Goal: Task Accomplishment & Management: Manage account settings

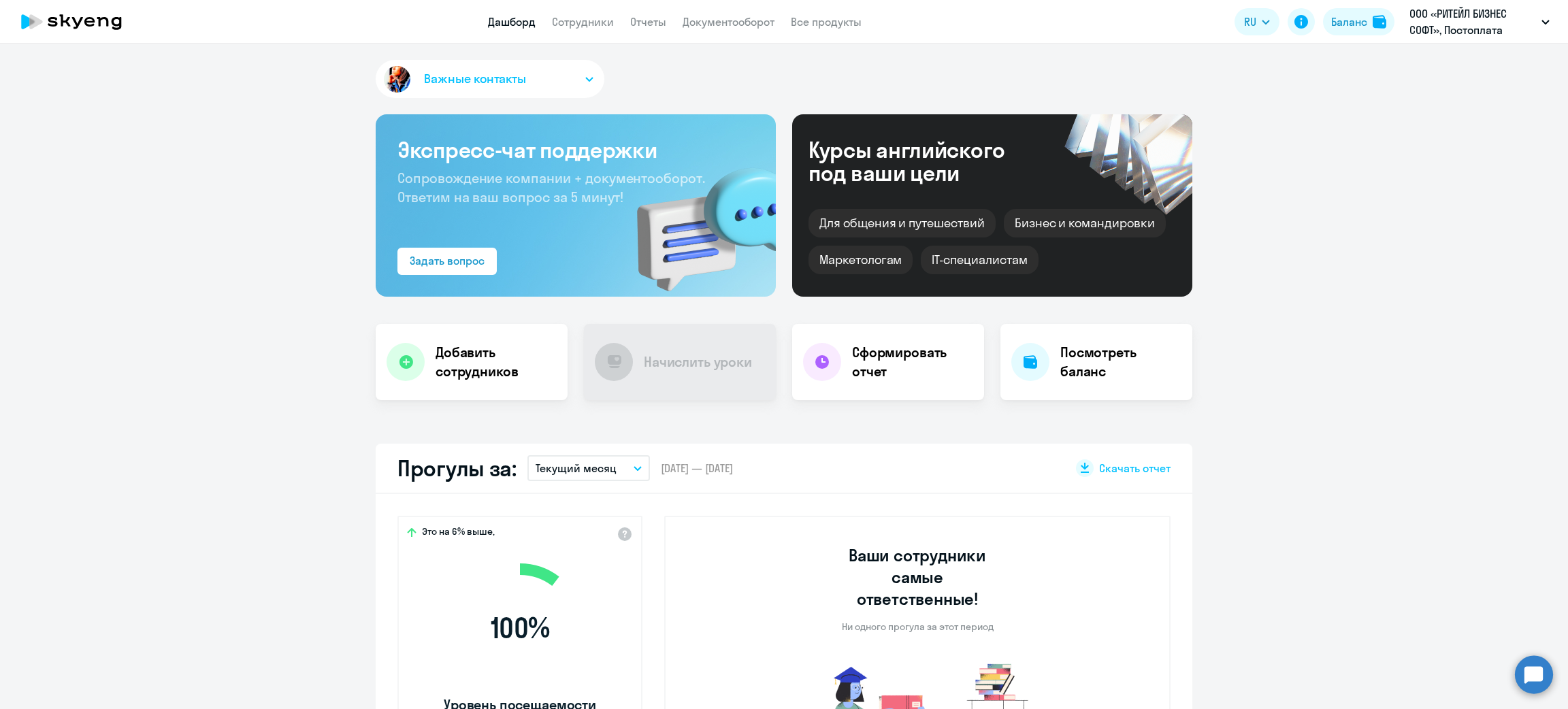
select select "30"
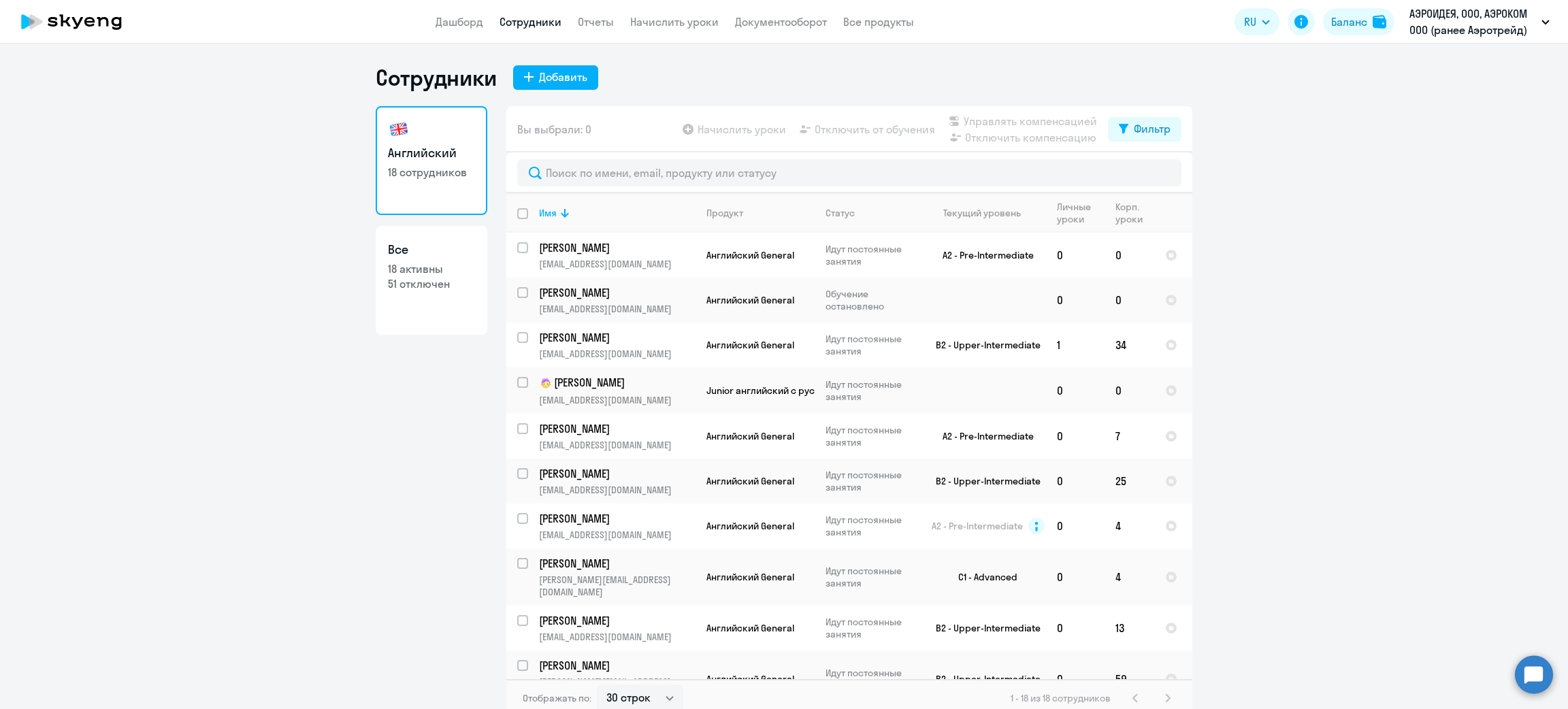
select select "30"
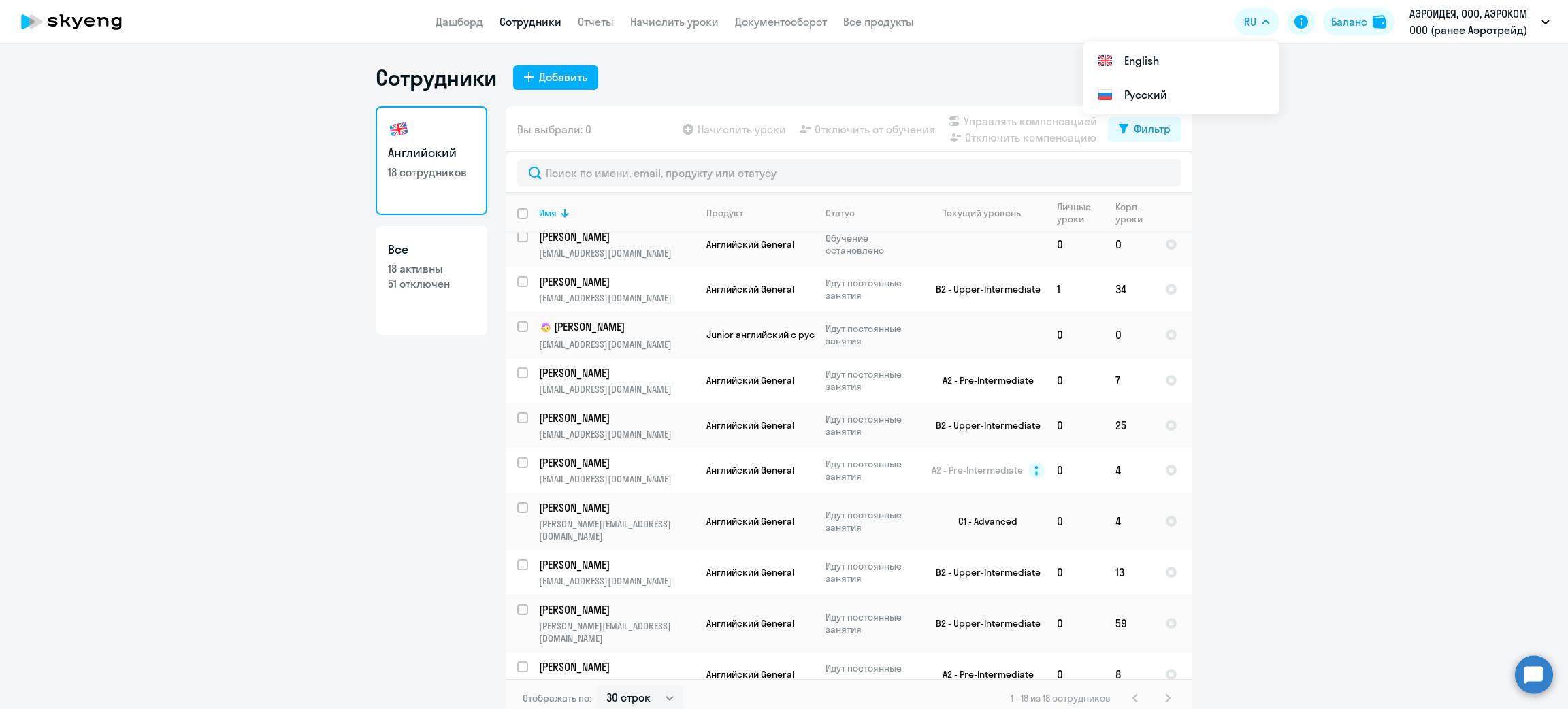
click at [1333, 79] on ng-component "Сотрудники Добавить Английский 18 сотрудников Все 18 активны 51 отключен Вы выб…" at bounding box center [784, 390] width 1568 height 653
click at [472, 15] on link "Дашборд" at bounding box center [459, 21] width 48 height 13
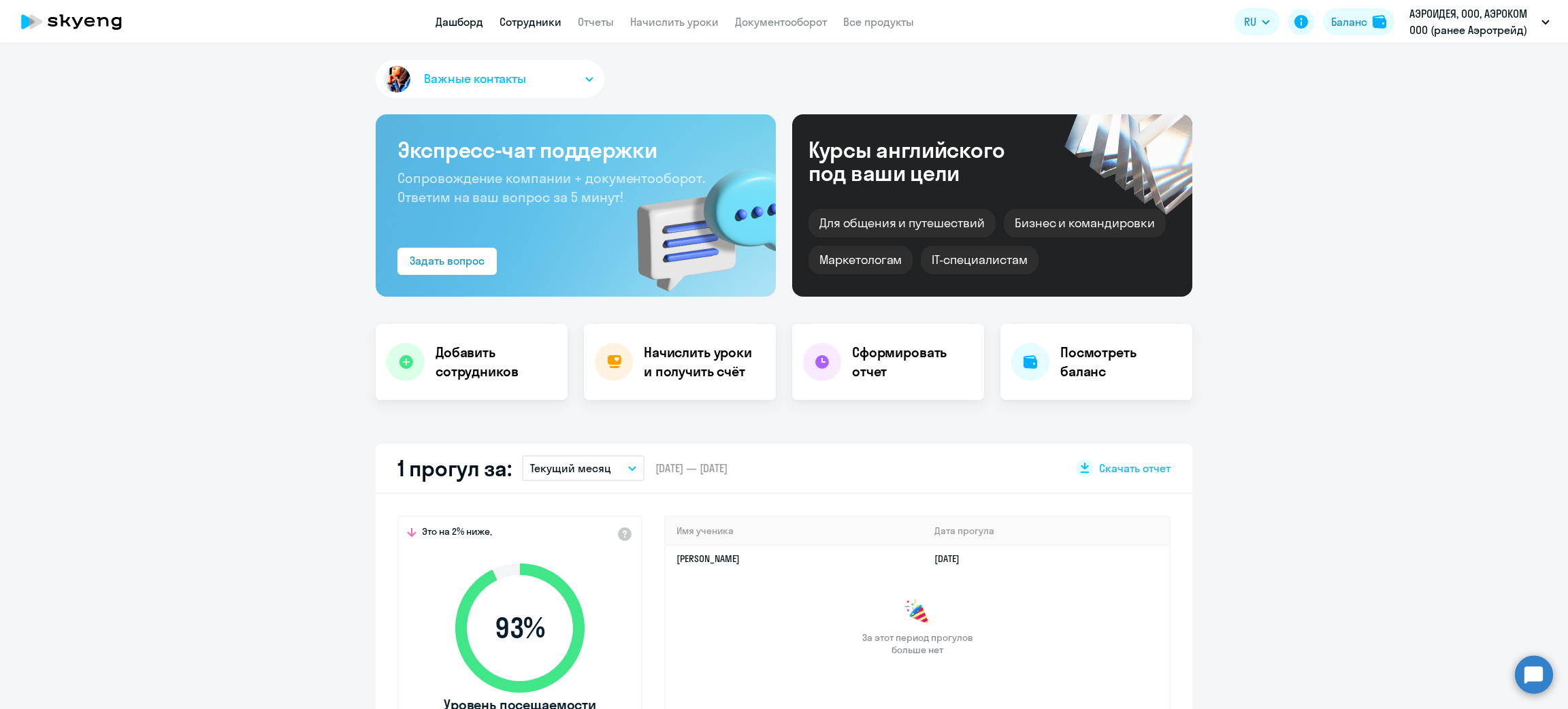
click at [527, 26] on link "Сотрудники" at bounding box center [531, 21] width 62 height 13
select select "30"
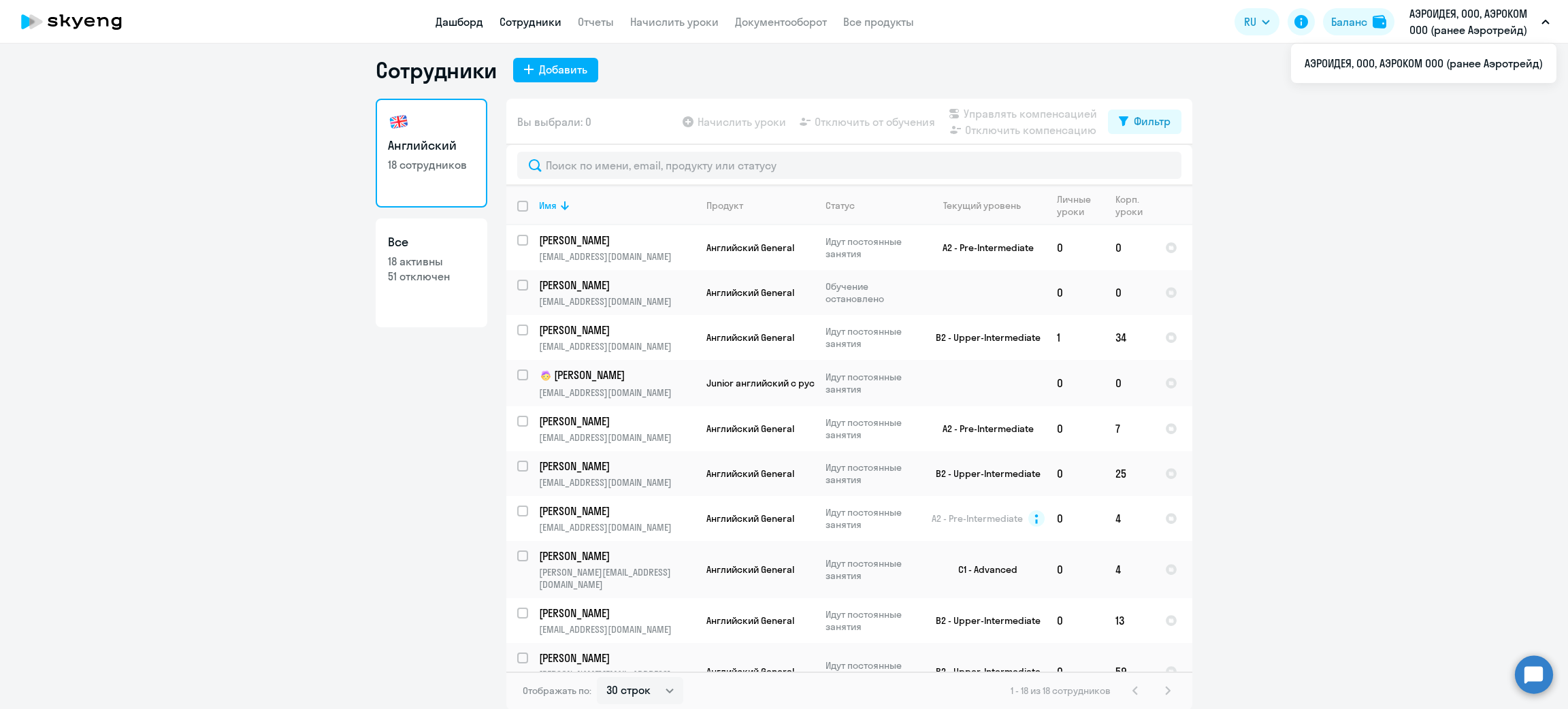
click at [471, 16] on link "Дашборд" at bounding box center [459, 21] width 48 height 13
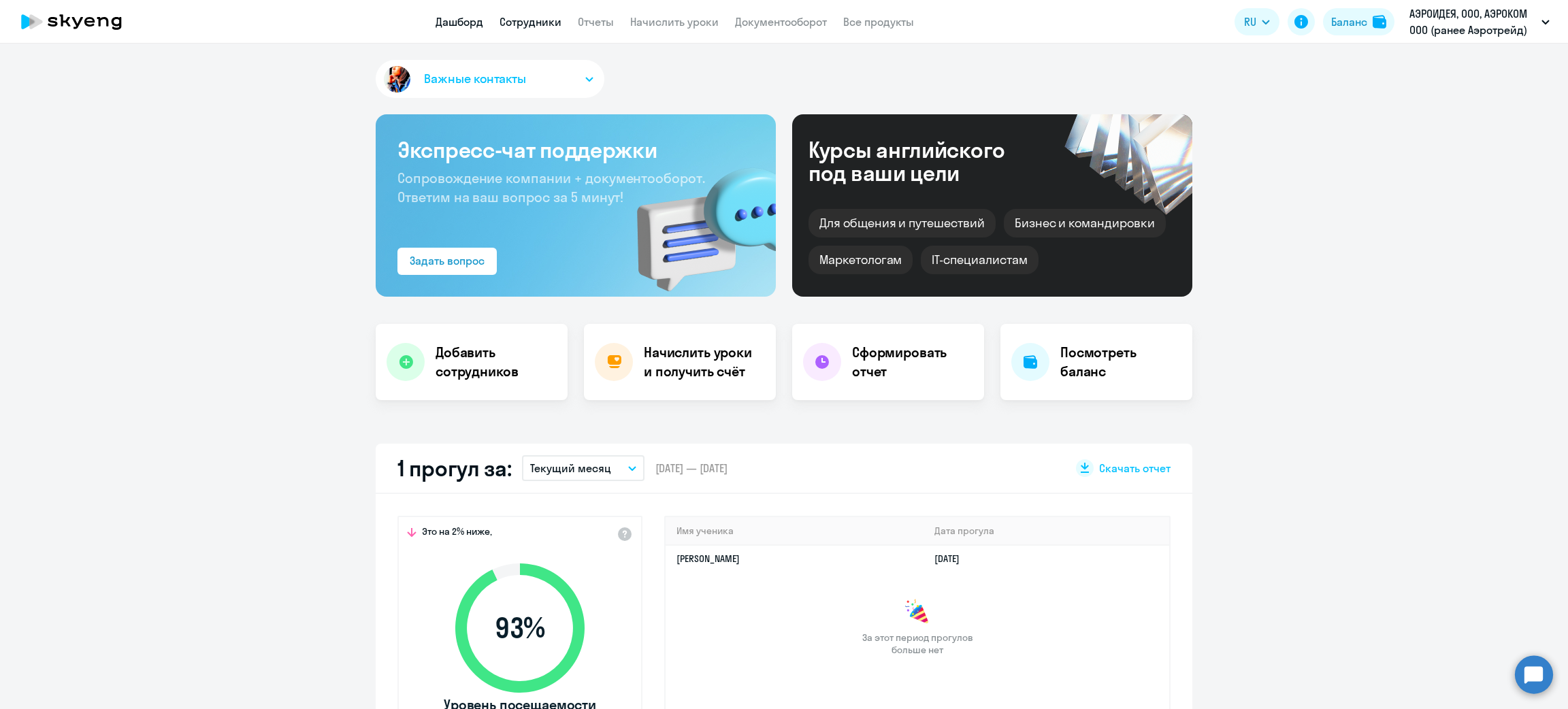
click at [517, 22] on link "Сотрудники" at bounding box center [531, 21] width 62 height 13
select select "30"
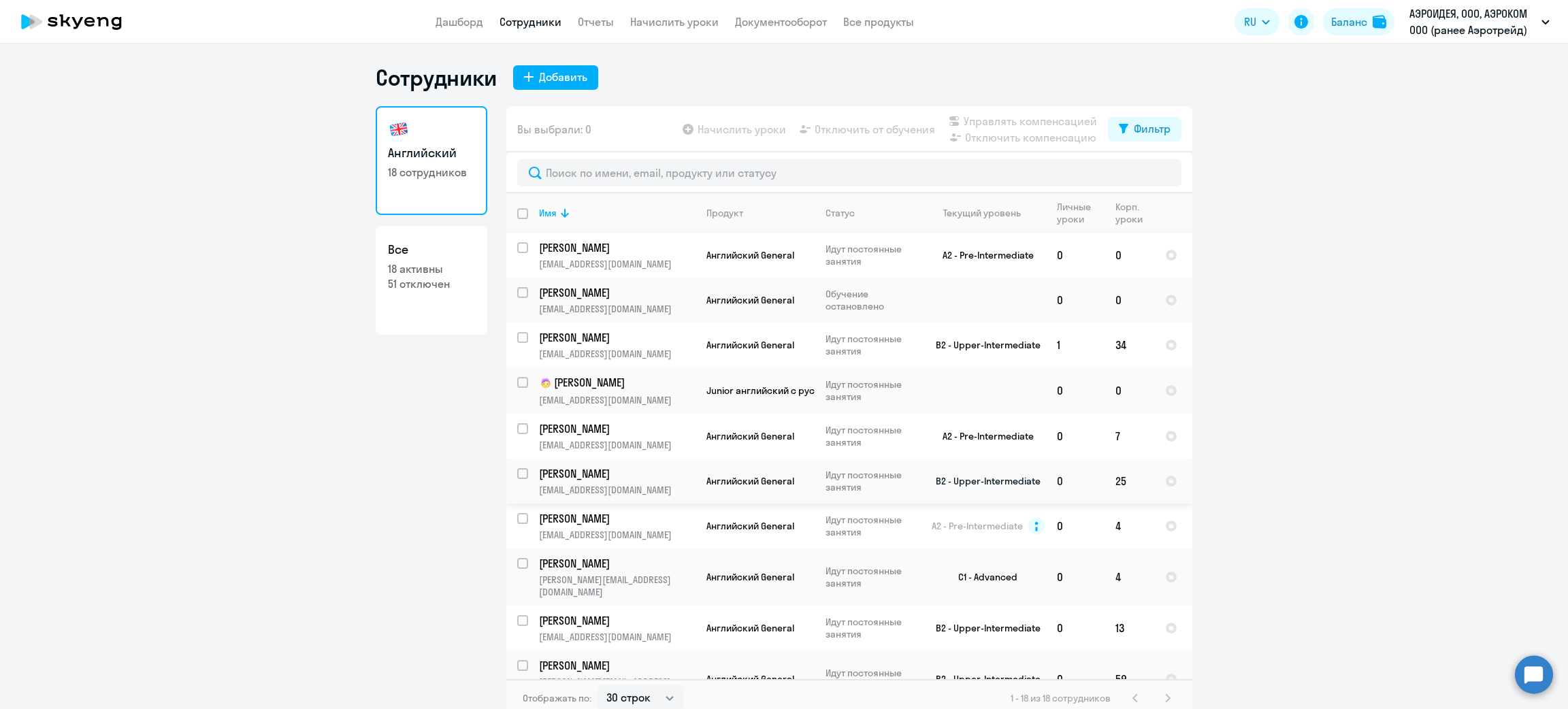
scroll to position [102, 0]
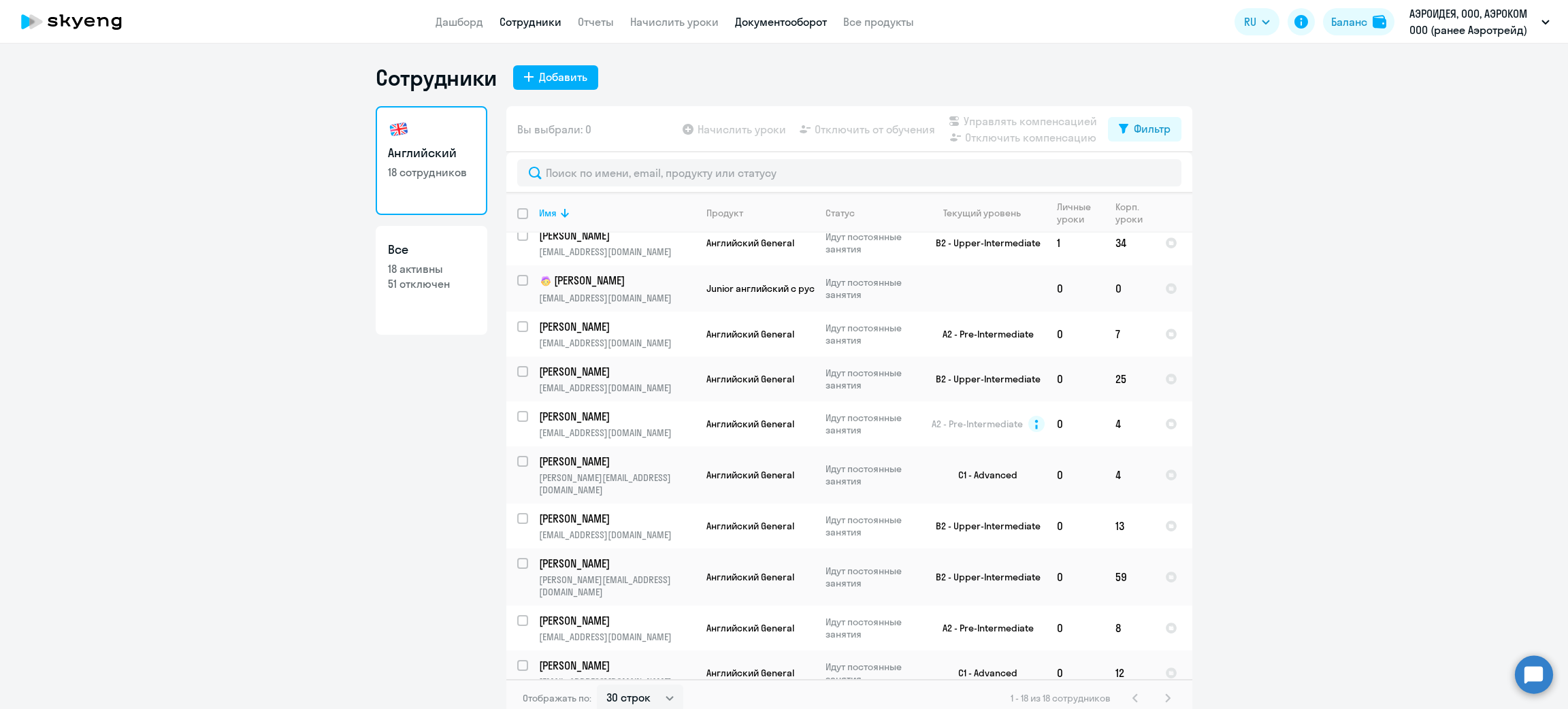
click at [781, 23] on link "Документооборот" at bounding box center [781, 21] width 92 height 13
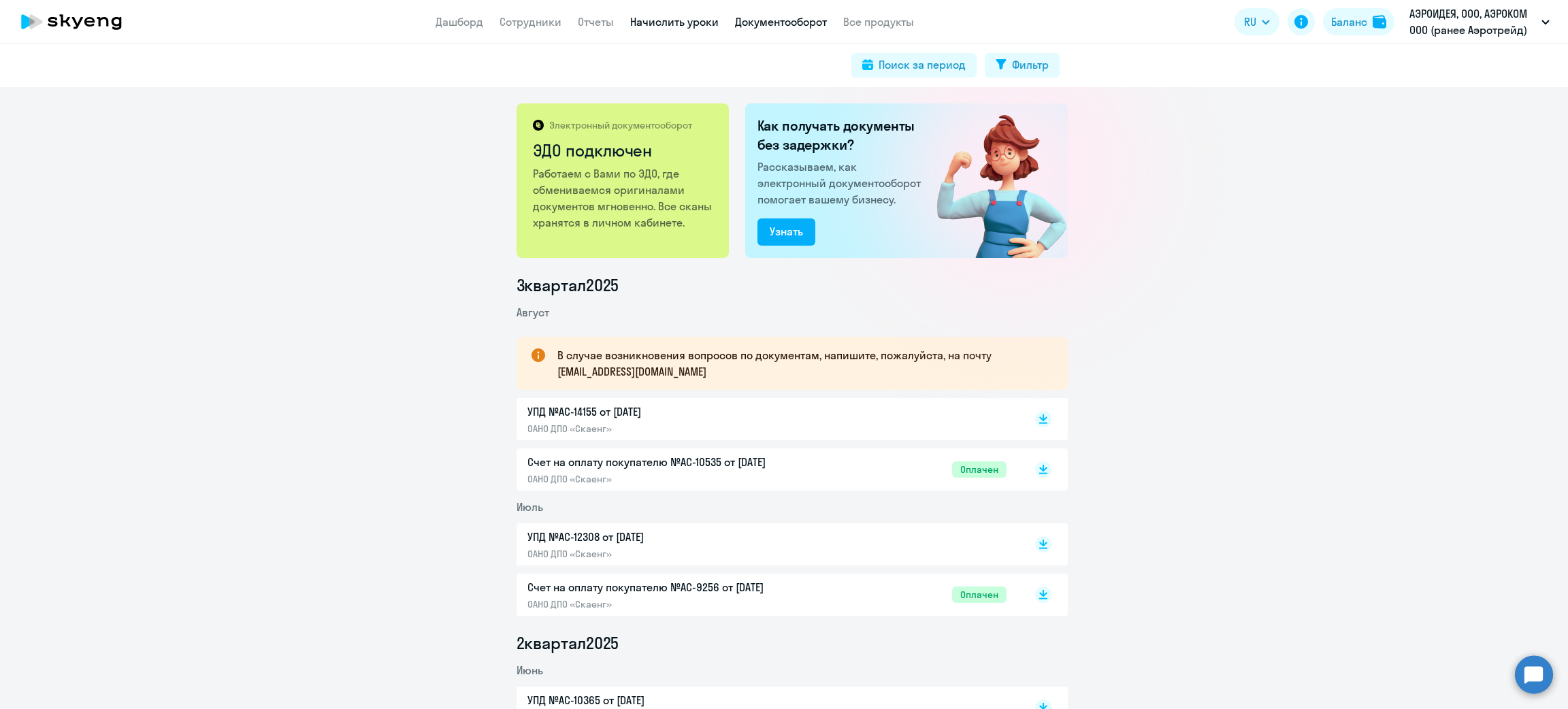
click at [693, 27] on link "Начислить уроки" at bounding box center [675, 21] width 89 height 13
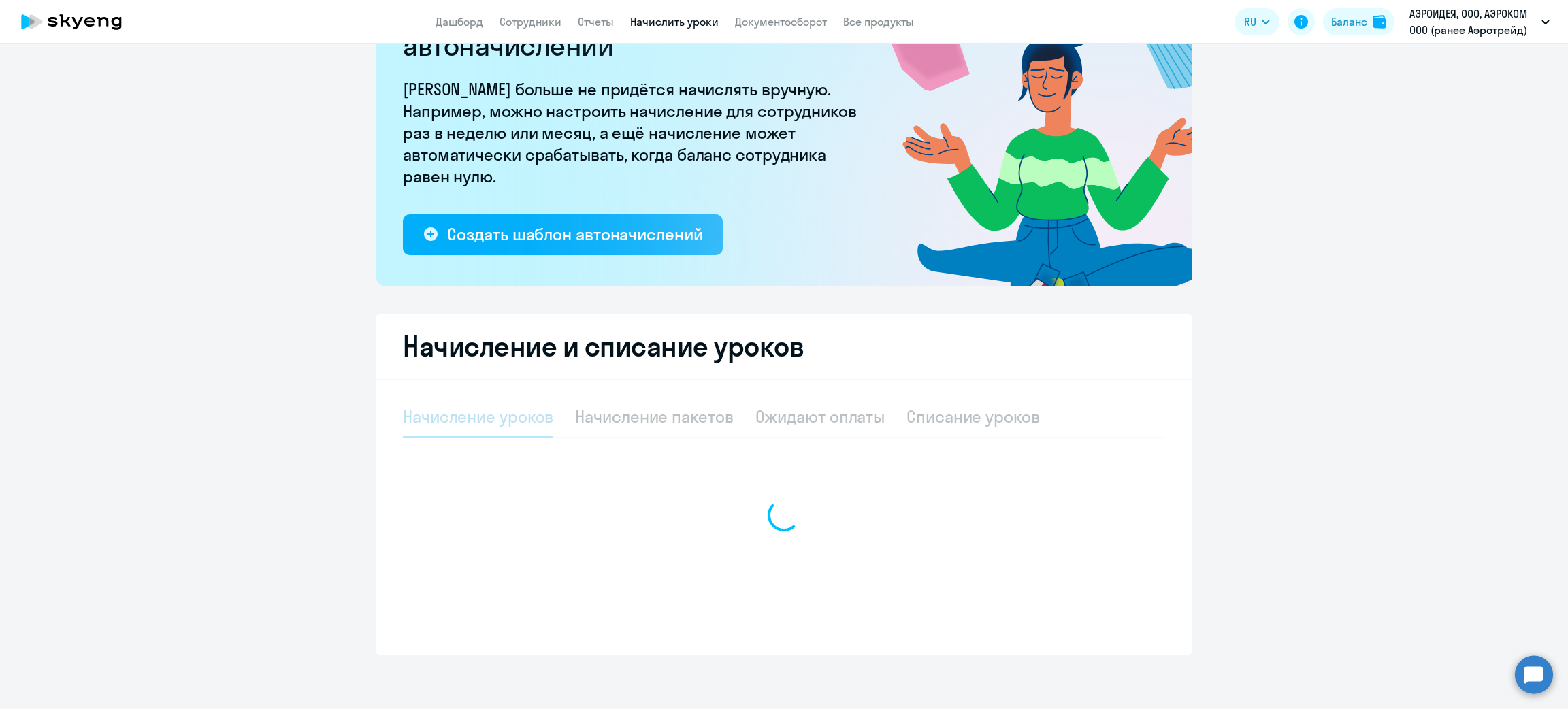
select select "10"
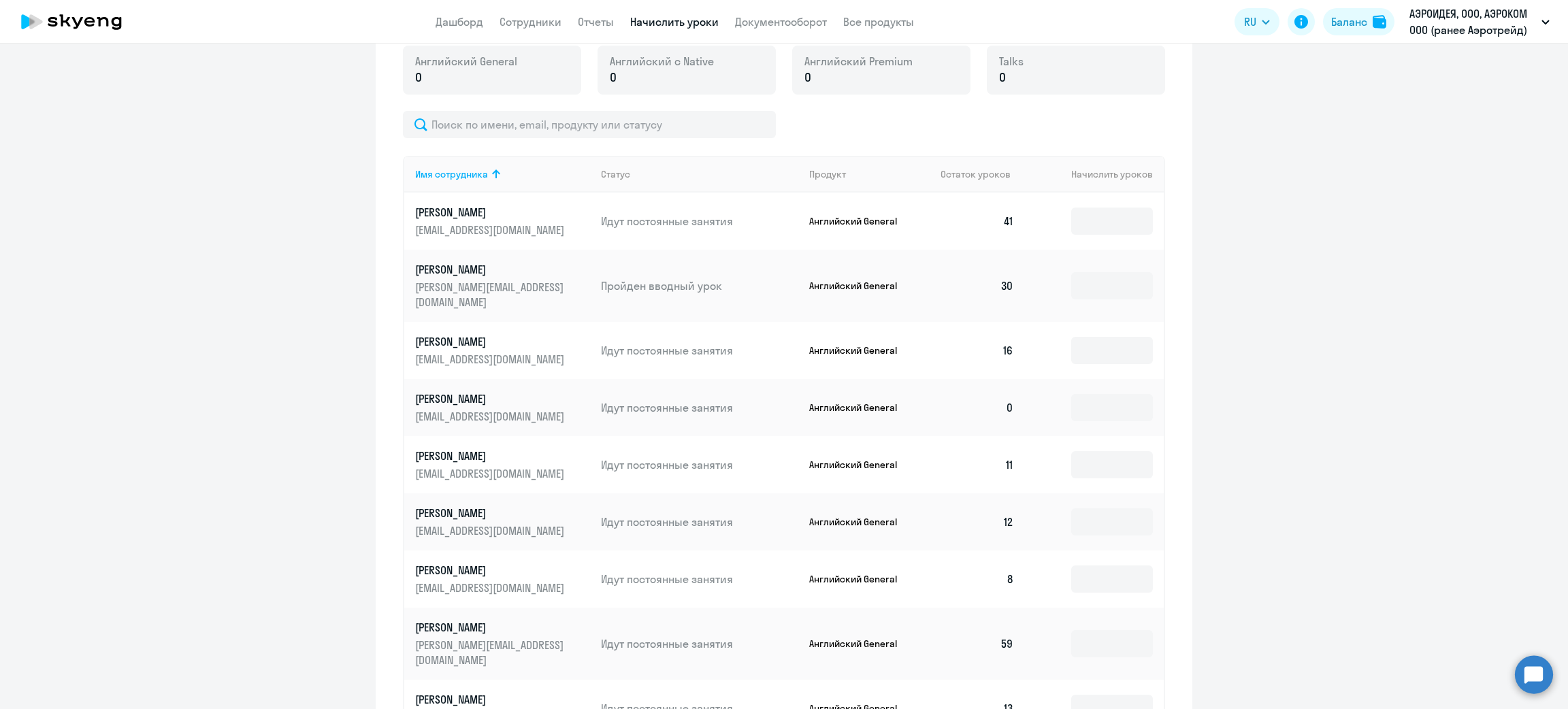
scroll to position [197, 0]
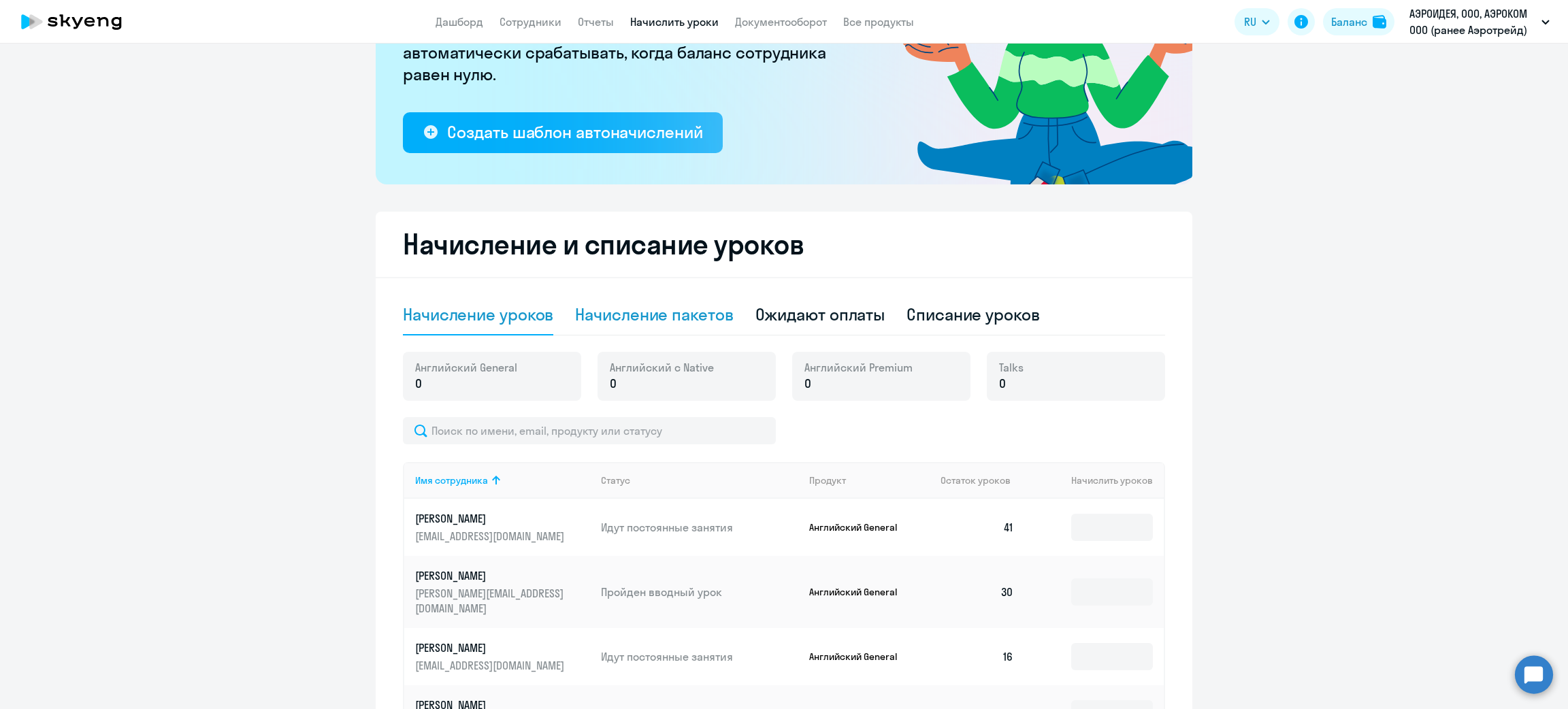
click at [711, 313] on div "Начисление пакетов" at bounding box center [654, 314] width 158 height 22
select select "10"
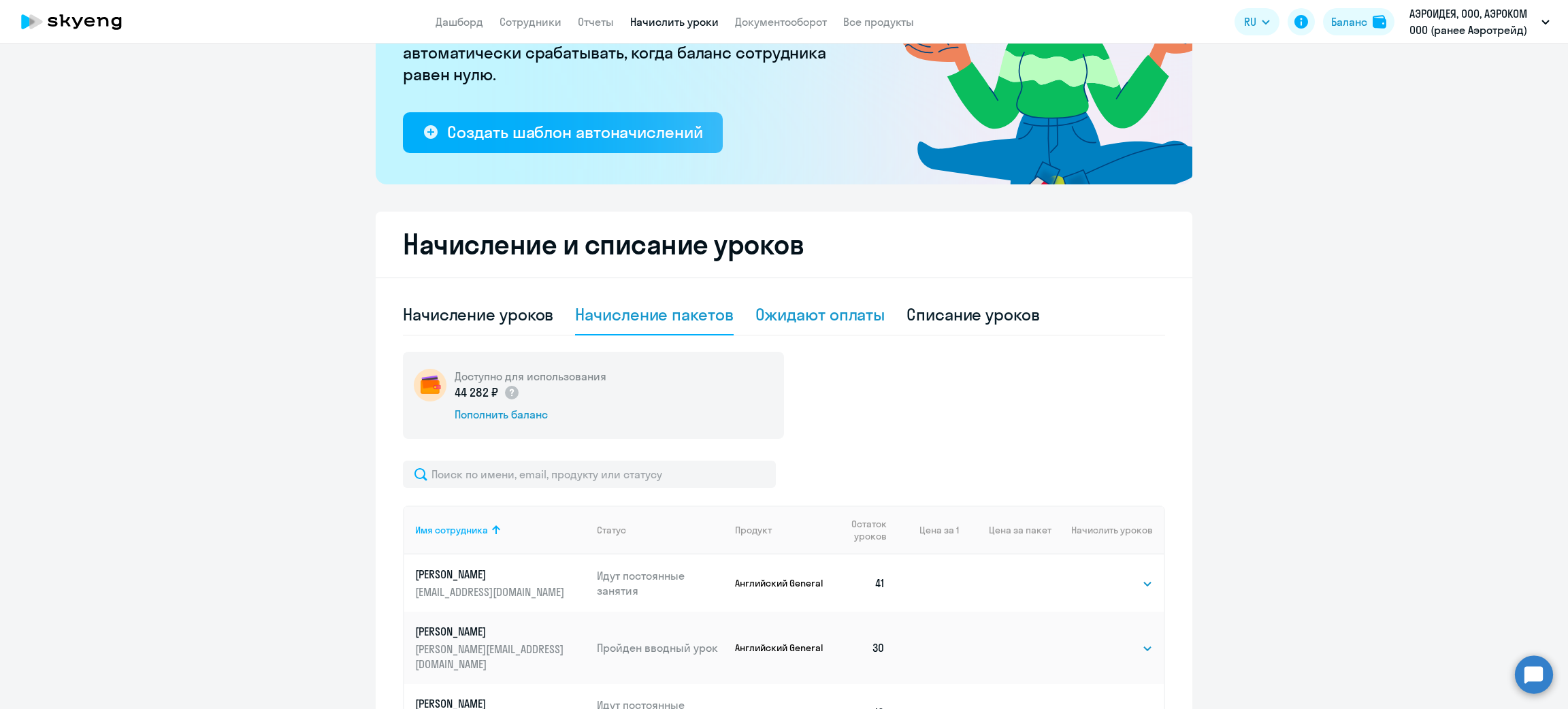
click at [865, 310] on div "Ожидают оплаты" at bounding box center [820, 314] width 130 height 22
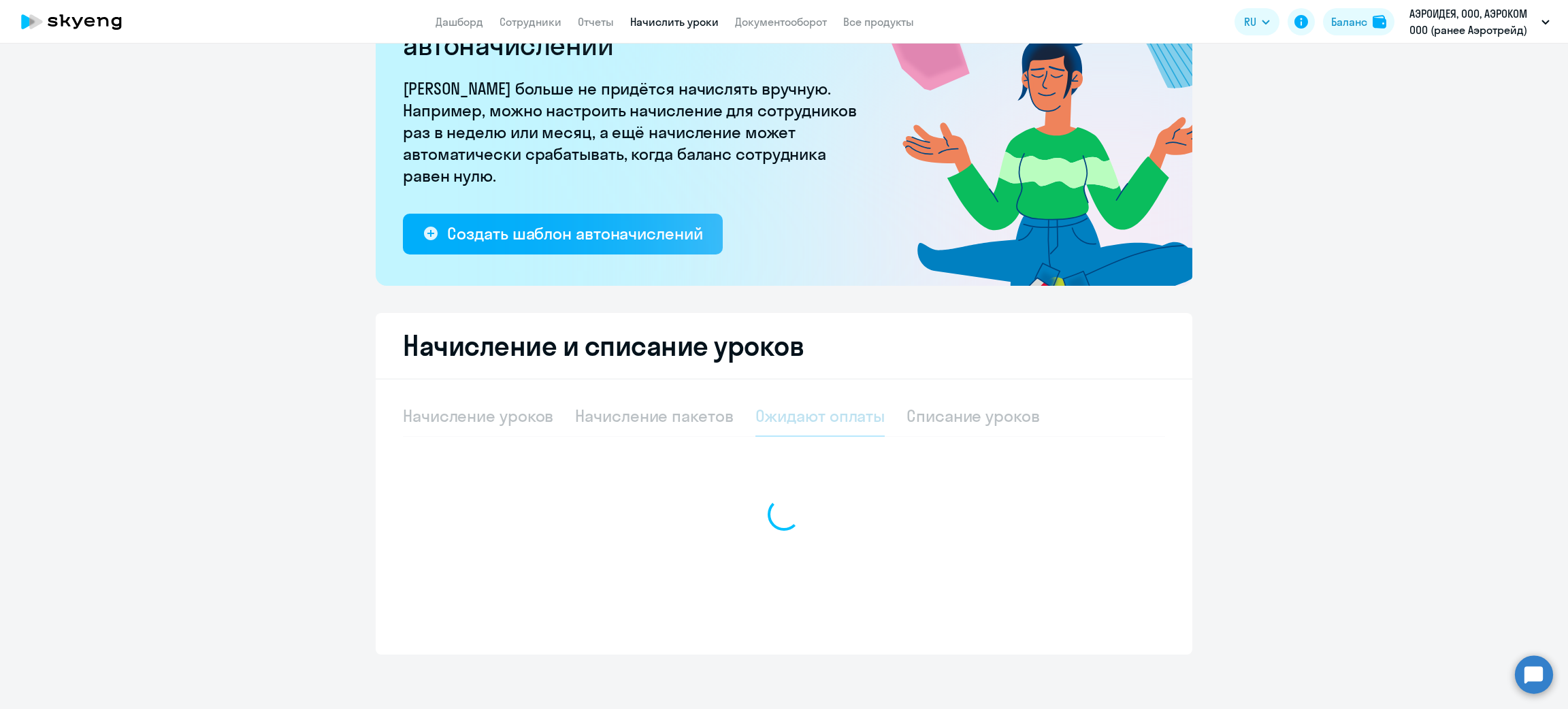
scroll to position [95, 0]
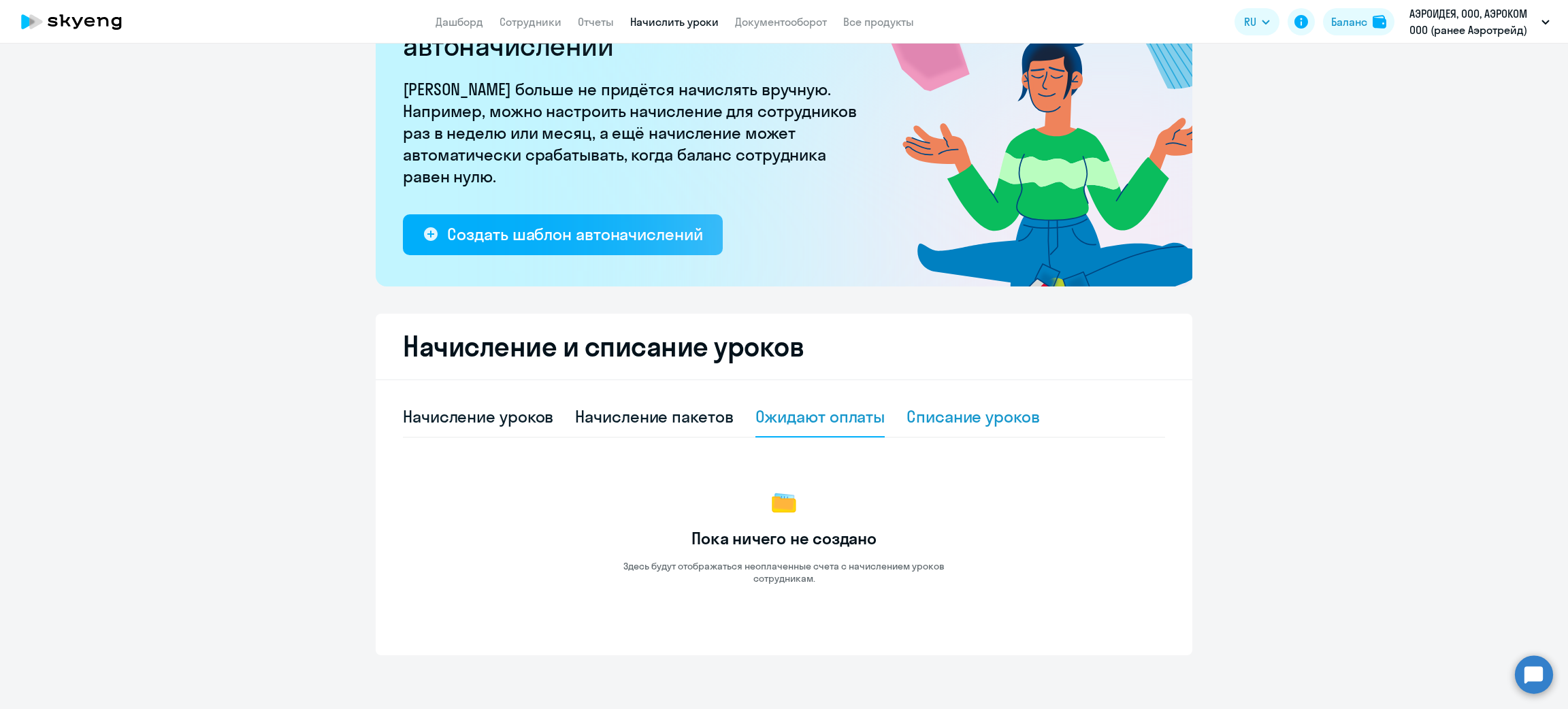
click at [957, 415] on div "Списание уроков" at bounding box center [973, 417] width 133 height 22
select select "10"
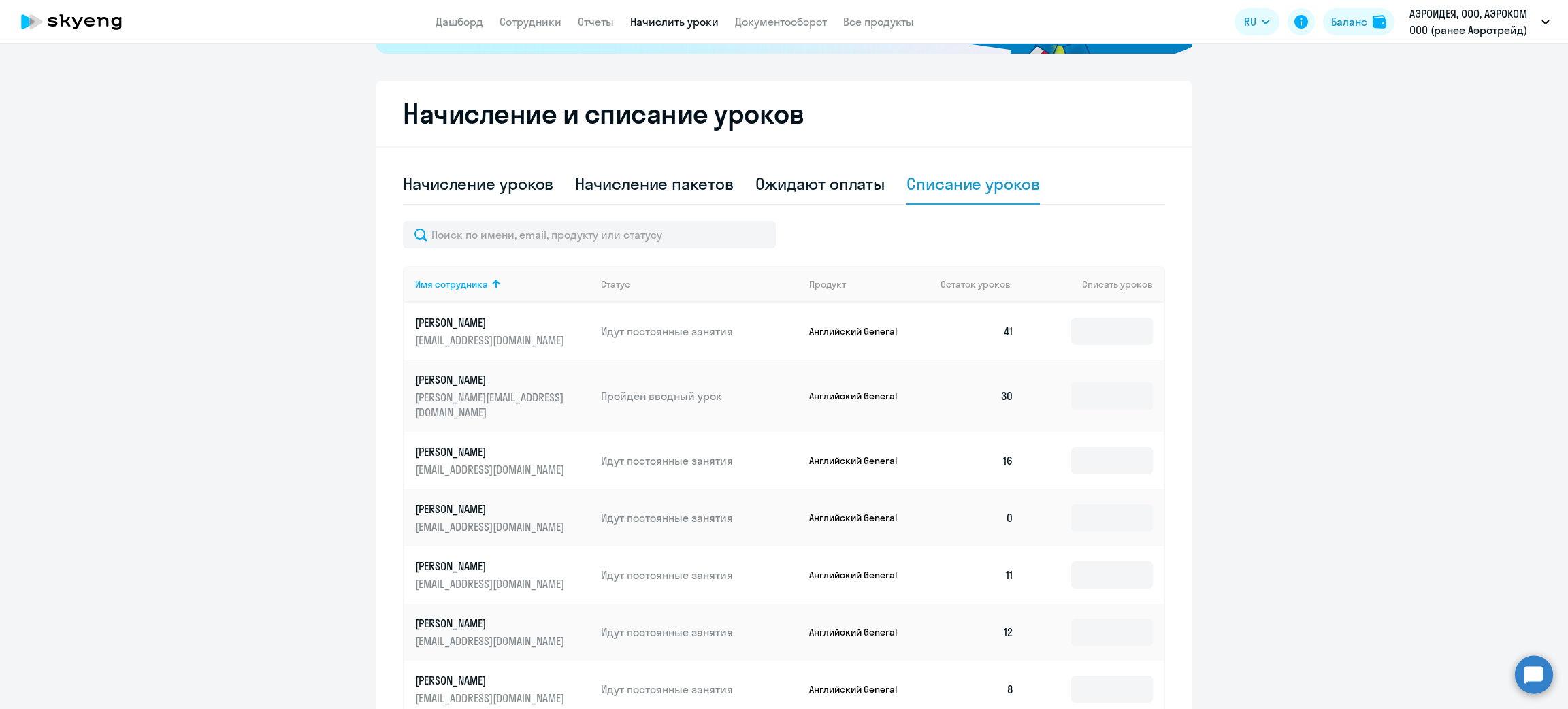
scroll to position [197, 0]
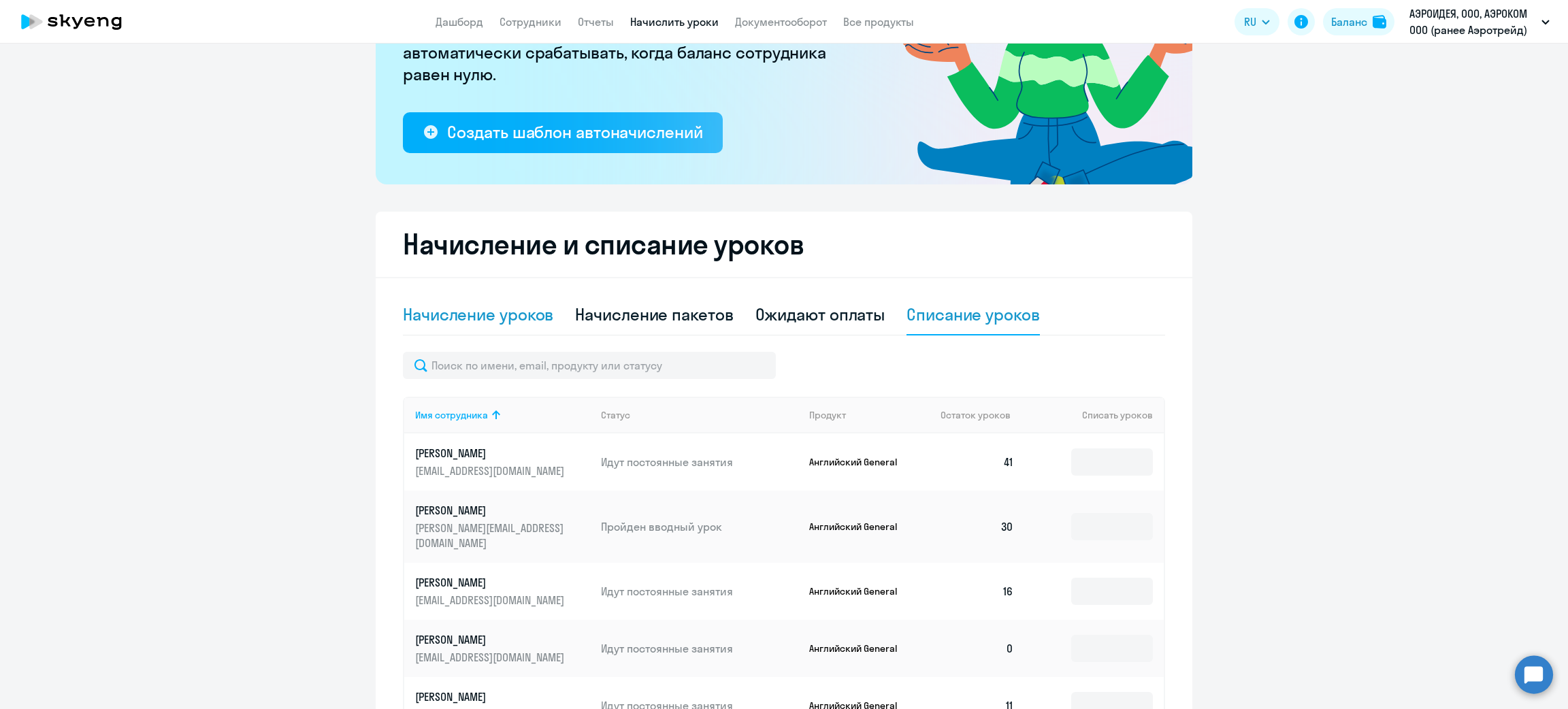
click at [510, 318] on div "Начисление уроков" at bounding box center [479, 314] width 151 height 22
select select "10"
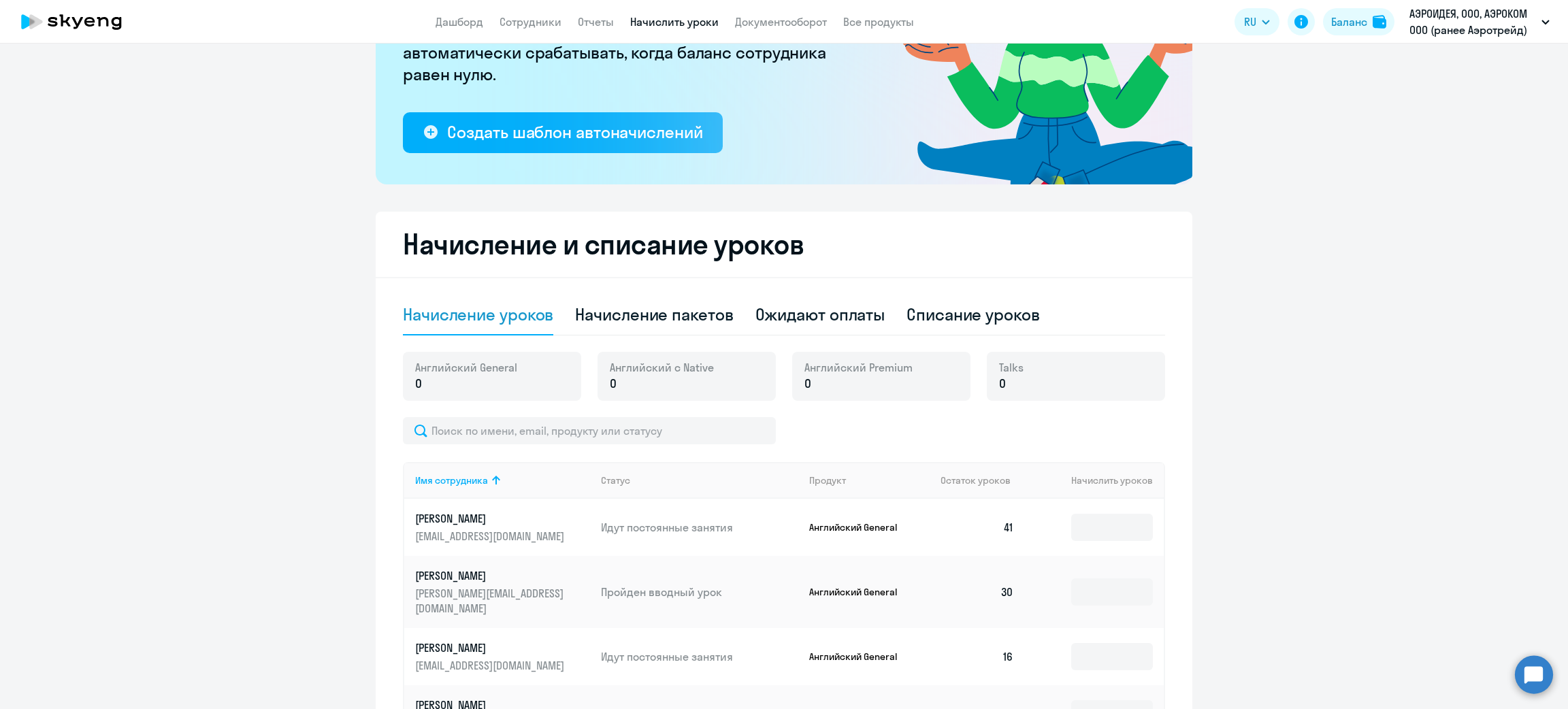
scroll to position [299, 0]
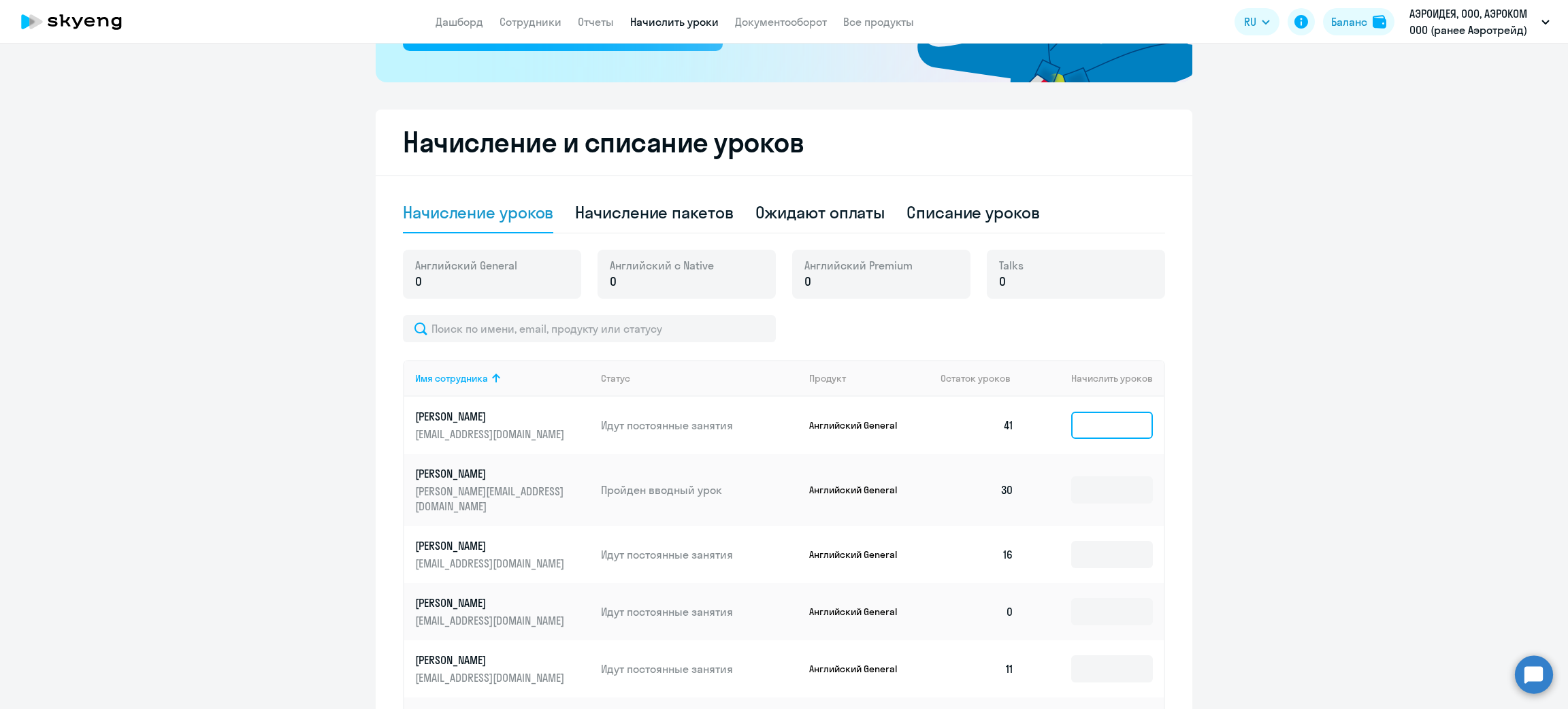
click at [1125, 432] on input at bounding box center [1112, 425] width 82 height 27
click at [722, 230] on div "Начисление пакетов" at bounding box center [654, 213] width 158 height 41
select select "10"
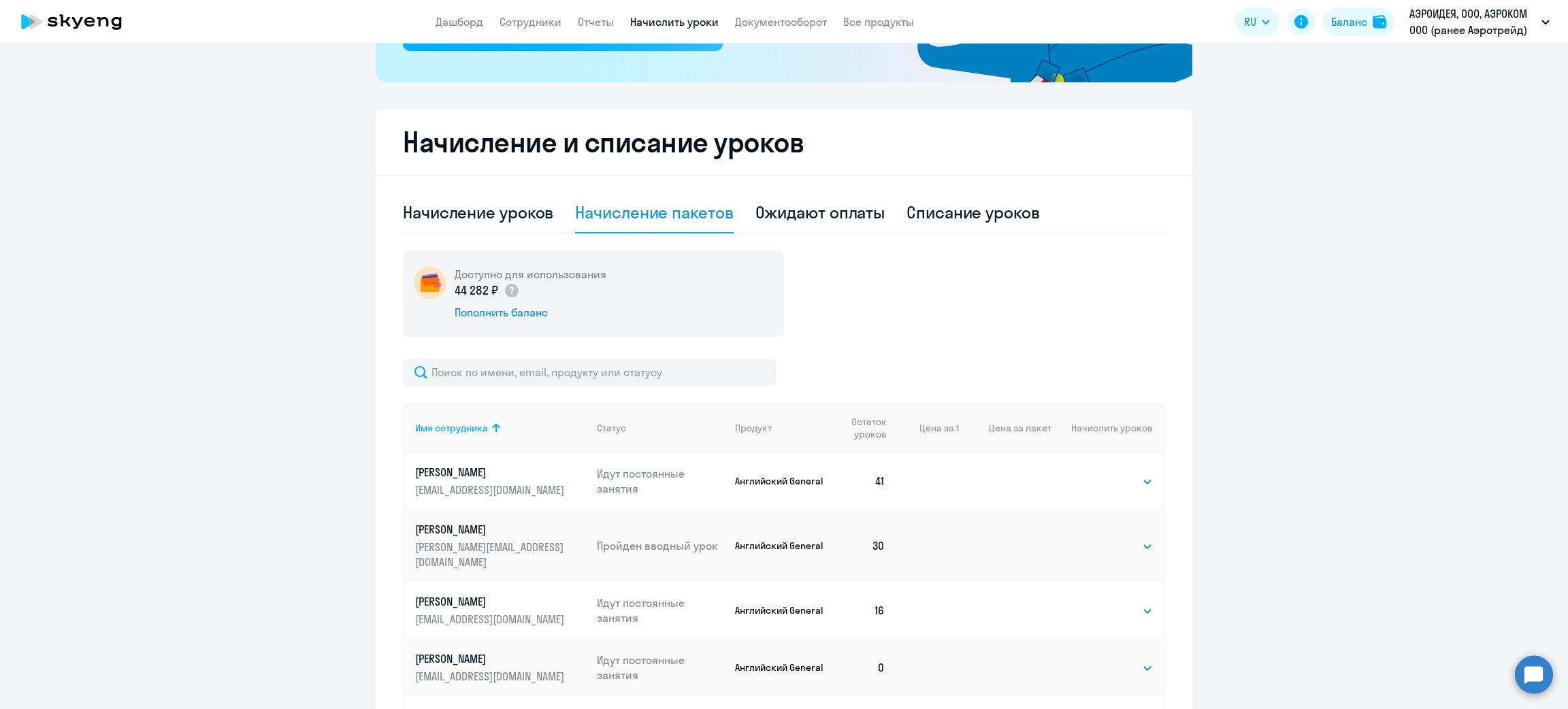
click at [1121, 490] on td "Выбрать 4 8 16 32 64 96 128 Выбрать" at bounding box center [1107, 481] width 113 height 57
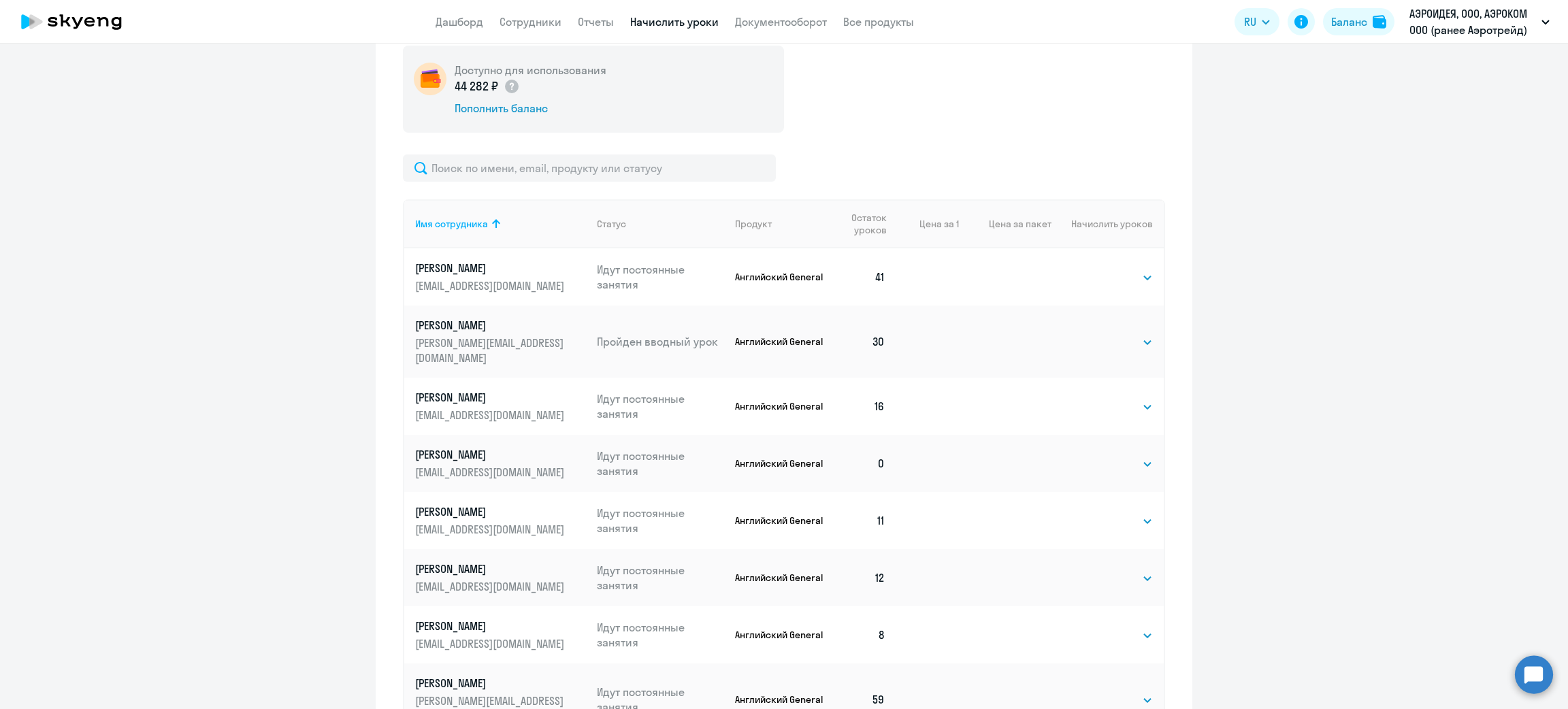
scroll to position [401, 0]
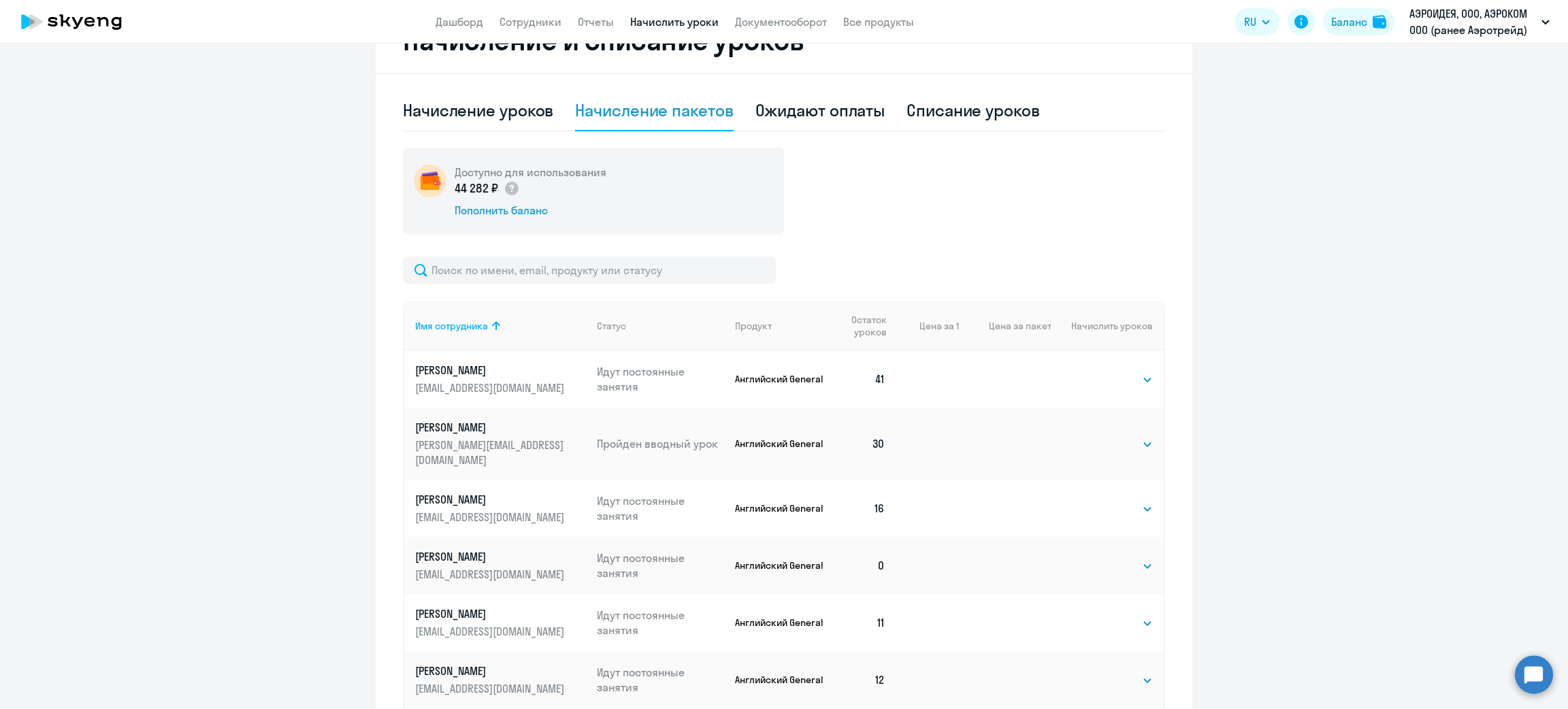
click at [503, 382] on p "[EMAIL_ADDRESS][DOMAIN_NAME]" at bounding box center [491, 387] width 152 height 15
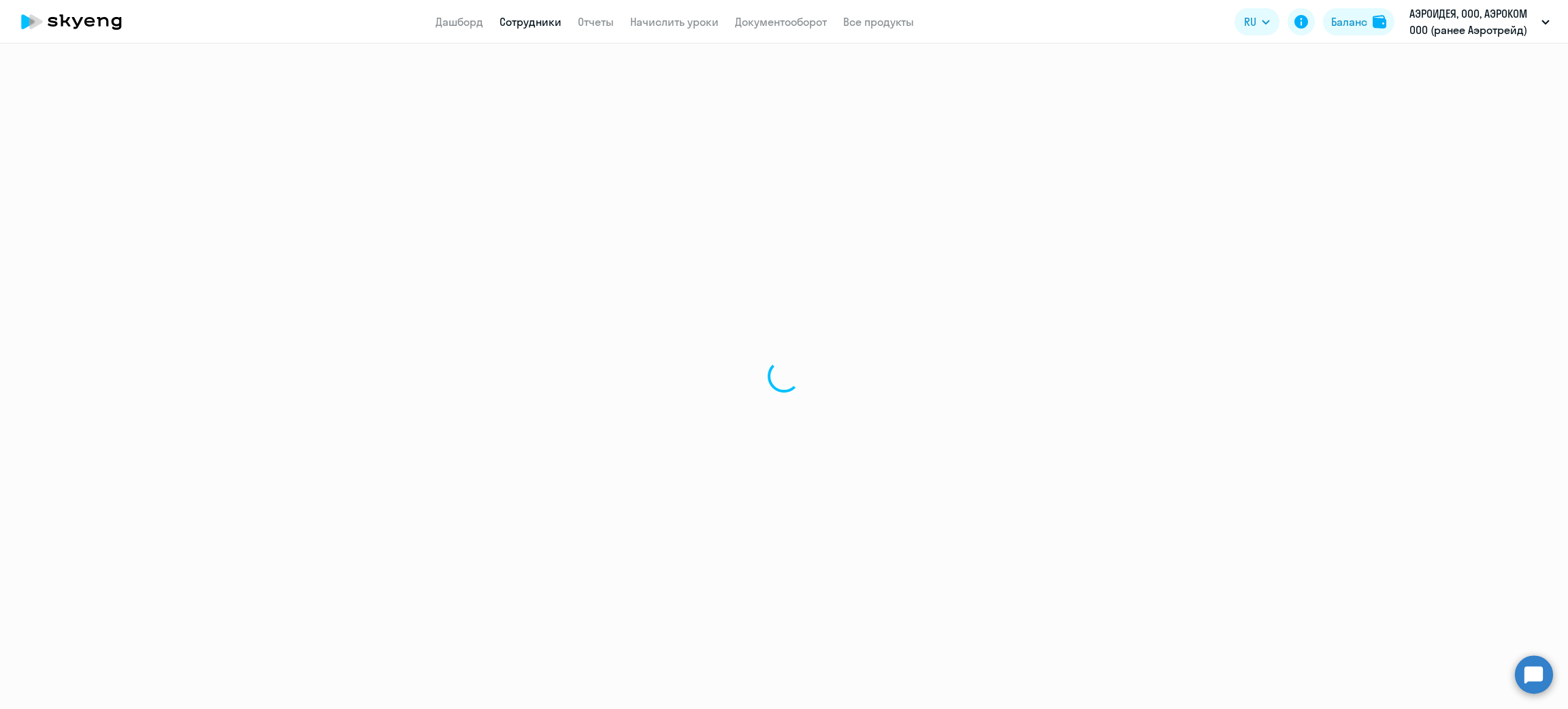
select select "english"
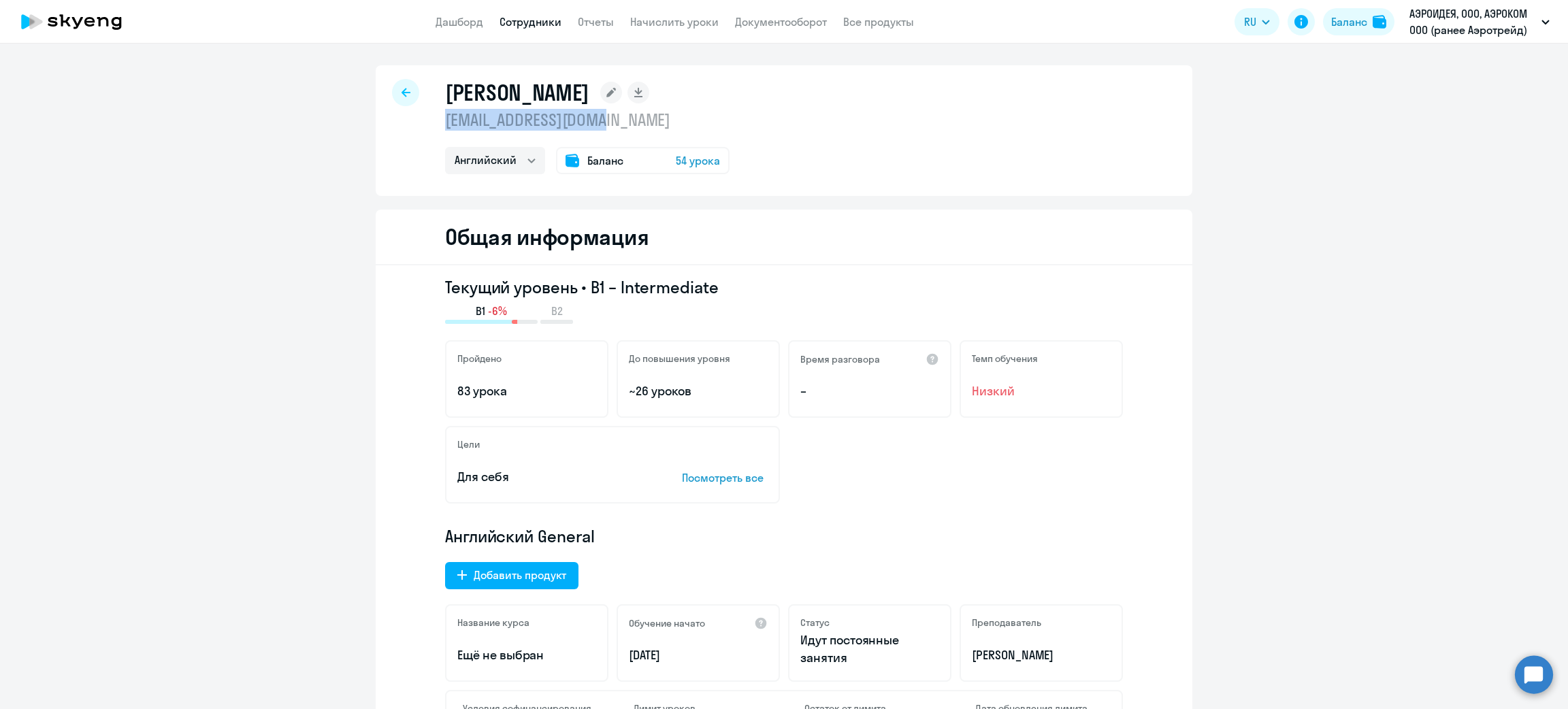
drag, startPoint x: 612, startPoint y: 121, endPoint x: 425, endPoint y: 126, distance: 187.1
click at [425, 126] on div "[PERSON_NAME] [EMAIL_ADDRESS][DOMAIN_NAME] Английский Баланс 54 урока" at bounding box center [784, 130] width 816 height 130
copy p "[EMAIL_ADDRESS][DOMAIN_NAME]"
